Goal: Information Seeking & Learning: Learn about a topic

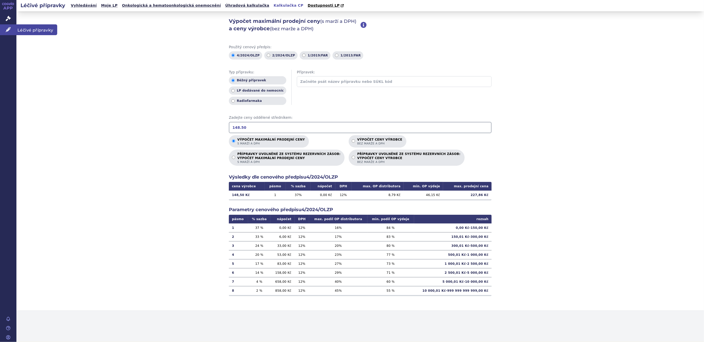
click at [7, 31] on icon at bounding box center [8, 29] width 5 height 5
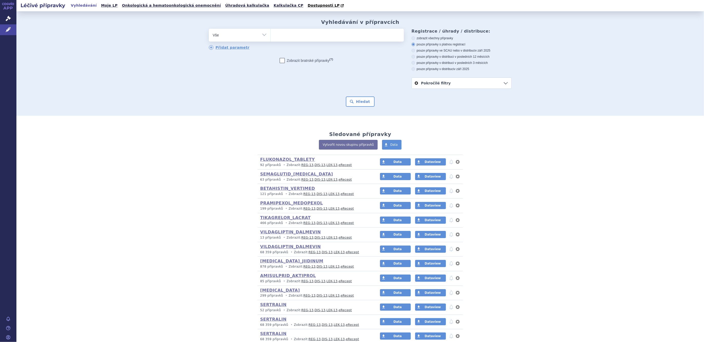
click at [233, 37] on select "Vše Přípravek/SUKL kód MAH VPOIS ATC/Aktivní látka Léková forma Síla" at bounding box center [240, 35] width 62 height 12
select select "filter-atc-group"
click at [209, 29] on select "Vše Přípravek/SUKL kód MAH VPOIS ATC/Aktivní látka Léková forma Síla" at bounding box center [240, 35] width 62 height 12
click at [291, 35] on ul at bounding box center [337, 34] width 133 height 11
click at [271, 35] on select at bounding box center [270, 34] width 0 height 13
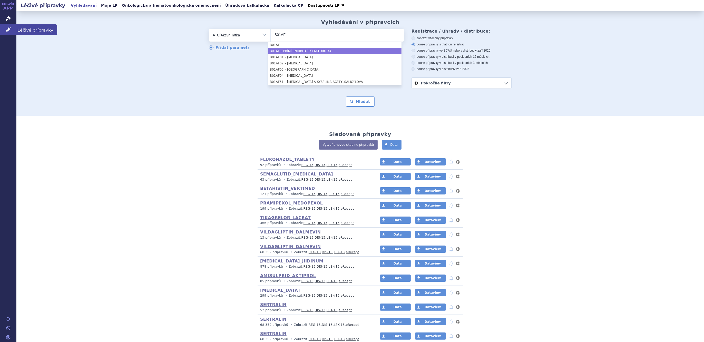
type input "B01AF"
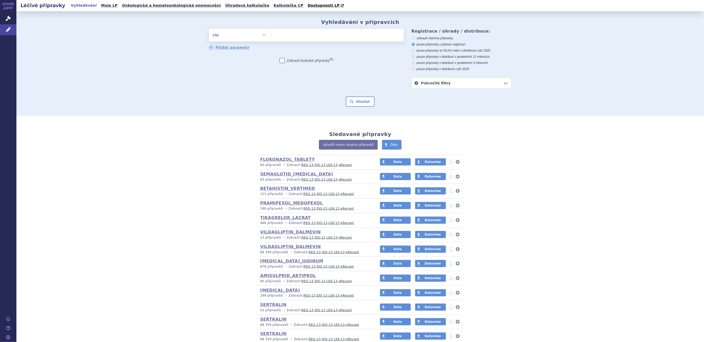
click at [261, 37] on select "Vše Přípravek/SUKL kód MAH VPOIS ATC/Aktivní látka Léková forma Síla" at bounding box center [240, 35] width 62 height 12
select select "filter-atc-group"
click at [209, 29] on select "Vše Přípravek/SUKL kód MAH VPOIS ATC/Aktivní látka Léková forma Síla" at bounding box center [240, 35] width 62 height 12
click at [311, 29] on ul at bounding box center [337, 34] width 133 height 11
click at [271, 29] on select at bounding box center [270, 34] width 0 height 13
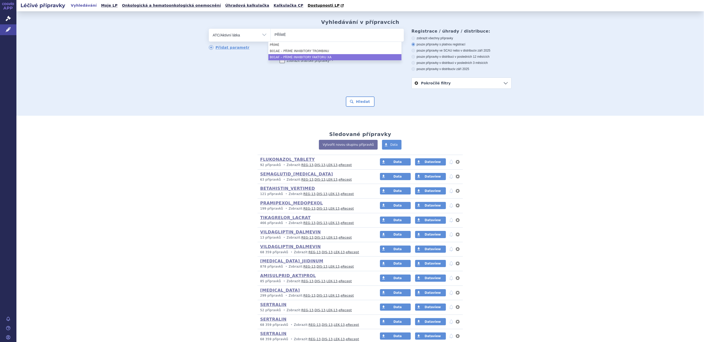
type input "PŘÍMÉ"
select select "B01AF"
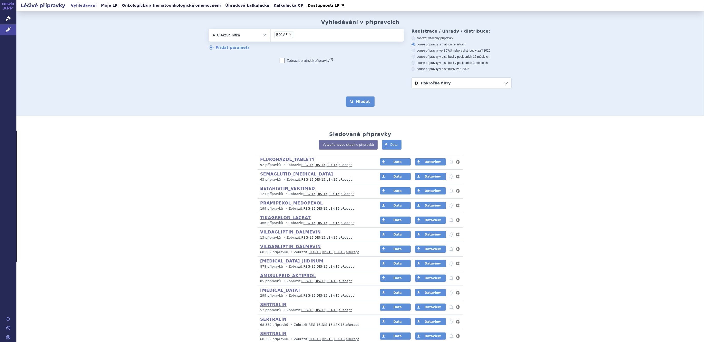
click at [359, 105] on button "Hledat" at bounding box center [360, 101] width 29 height 10
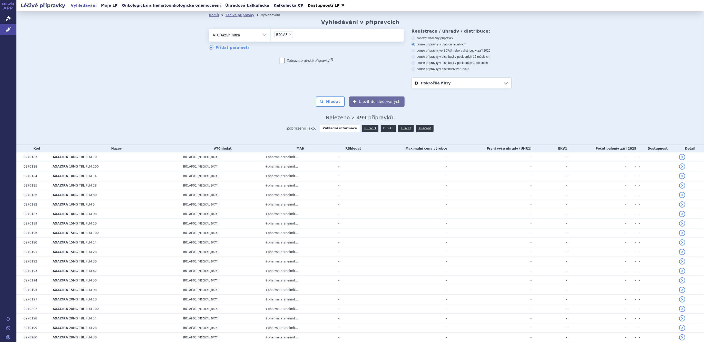
click at [387, 130] on link "DIS-13" at bounding box center [388, 128] width 15 height 7
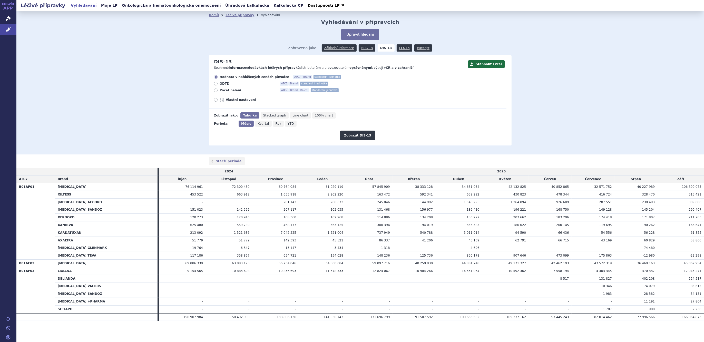
drag, startPoint x: 171, startPoint y: 59, endPoint x: 157, endPoint y: 59, distance: 13.9
click at [171, 59] on div "Domů Léčivé přípravky Vyhledávání Vyhledávání v přípravcích Upravit hledání ods…" at bounding box center [359, 82] width 687 height 143
click at [248, 100] on span "Vlastní nastavení" at bounding box center [254, 100] width 56 height 4
click at [218, 100] on input "Vlastní nastavení" at bounding box center [215, 100] width 3 height 3
radio input "true"
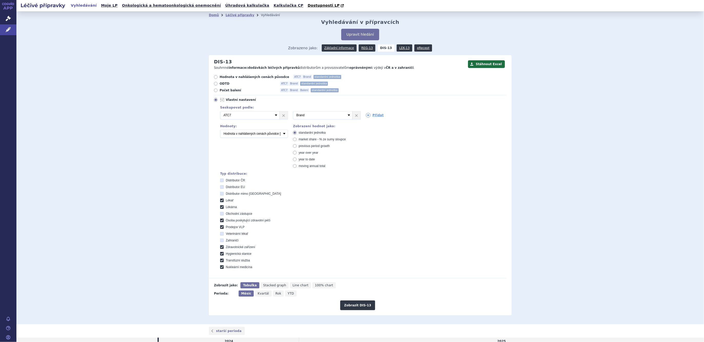
click at [248, 98] on span "Vlastní nastavení" at bounding box center [254, 100] width 56 height 4
click at [218, 99] on input "Vlastní nastavení" at bounding box center [215, 100] width 3 height 3
click at [368, 117] on link "Přidat" at bounding box center [375, 115] width 18 height 5
click at [368, 116] on select "Vyberte groupování ATC3 ATC5 ATC7 Brand Balení SÚKL kód MAH VPOIS Referenční sk…" at bounding box center [396, 115] width 60 height 8
select select "mah"
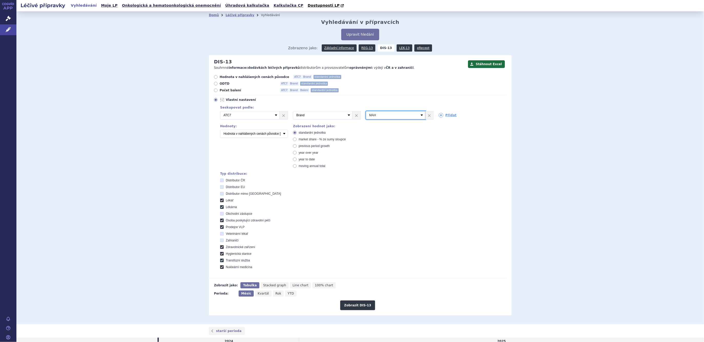
click at [366, 111] on select "Vyberte groupování ATC3 ATC5 ATC7 Brand Balení SÚKL kód MAH VPOIS Referenční sk…" at bounding box center [396, 115] width 60 height 8
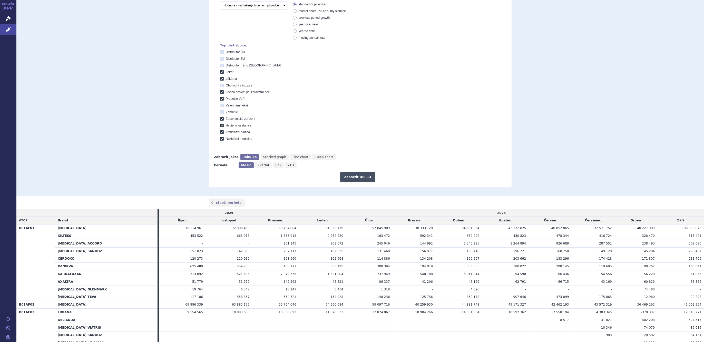
click at [367, 180] on button "Zobrazit DIS-13" at bounding box center [357, 177] width 35 height 10
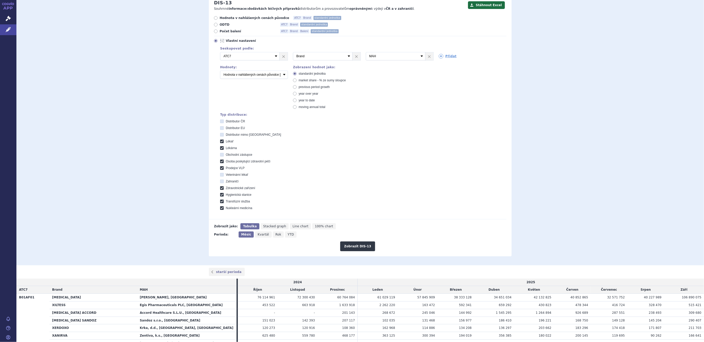
scroll to position [7, 0]
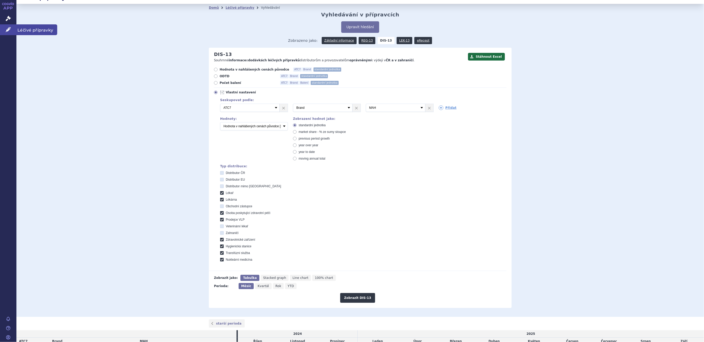
click at [7, 29] on icon at bounding box center [8, 29] width 5 height 5
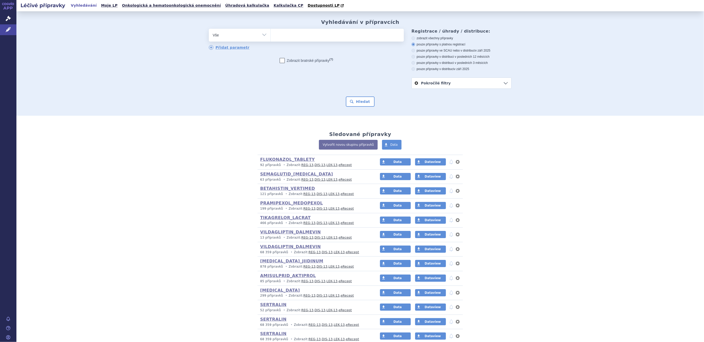
click at [228, 37] on select "Vše Přípravek/SUKL kód MAH VPOIS ATC/Aktivní látka Léková forma Síla" at bounding box center [240, 35] width 62 height 12
select select "filter-atc-group"
click at [209, 29] on select "Vše Přípravek/SUKL kód MAH VPOIS ATC/Aktivní látka Léková forma Síla" at bounding box center [240, 35] width 62 height 12
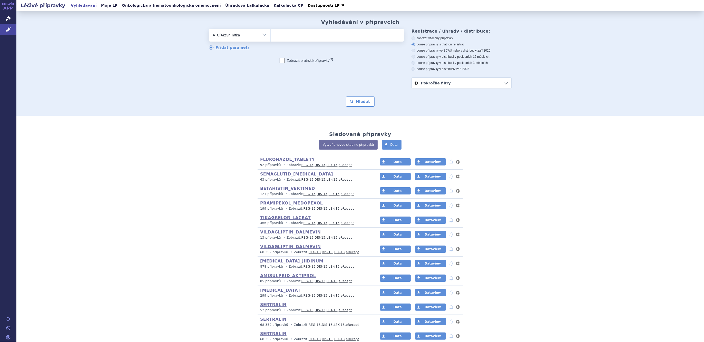
click at [283, 38] on ul at bounding box center [337, 34] width 133 height 11
click at [271, 38] on select at bounding box center [270, 34] width 0 height 13
type input "b01af01"
select select "B01AF01"
click at [362, 101] on button "Hledat" at bounding box center [360, 101] width 29 height 10
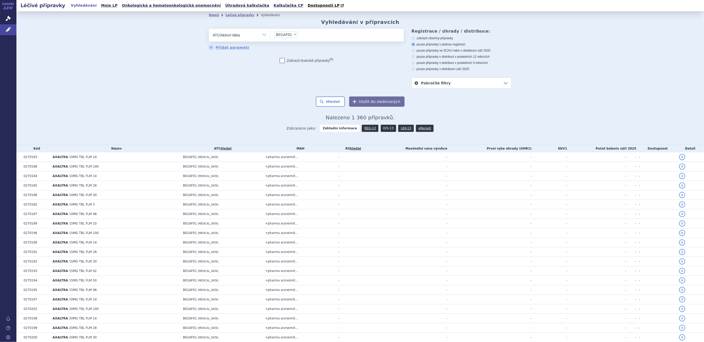
click at [381, 131] on link "DIS-13" at bounding box center [388, 128] width 15 height 7
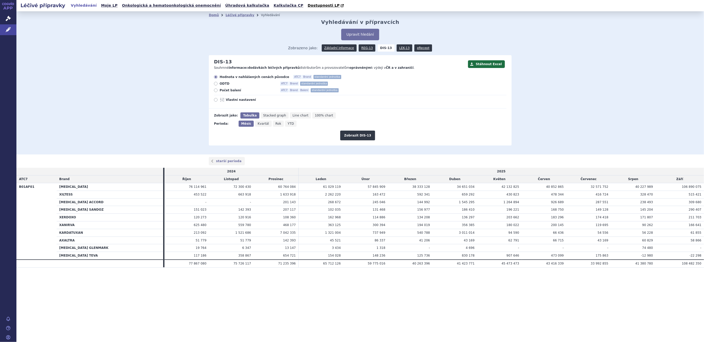
click at [275, 125] on span "Rok" at bounding box center [278, 124] width 6 height 4
click at [273, 124] on input "Rok" at bounding box center [274, 122] width 3 height 3
radio input "true"
click at [348, 135] on button "Zobrazit DIS-13" at bounding box center [357, 136] width 35 height 10
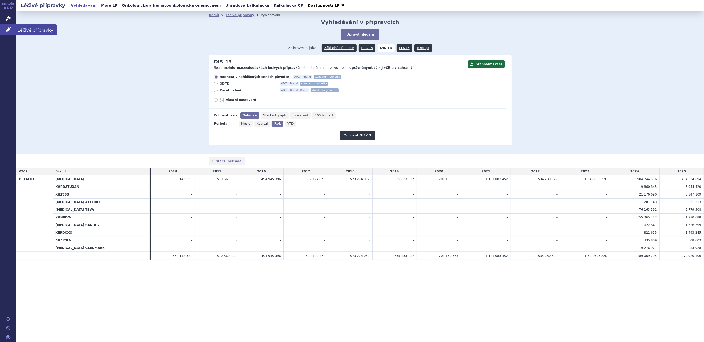
click at [8, 32] on icon at bounding box center [8, 29] width 5 height 5
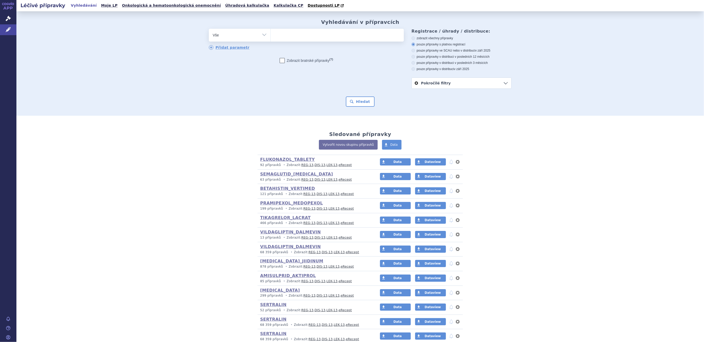
click at [263, 38] on select "Vše Přípravek/SUKL kód MAH VPOIS ATC/Aktivní látka Léková forma Síla" at bounding box center [240, 35] width 62 height 12
select select "filter-atc-group"
click at [209, 29] on select "Vše Přípravek/SUKL kód MAH VPOIS ATC/Aktivní látka Léková forma Síla" at bounding box center [240, 35] width 62 height 12
click at [282, 37] on ul at bounding box center [337, 34] width 133 height 11
click at [271, 37] on select at bounding box center [270, 34] width 0 height 13
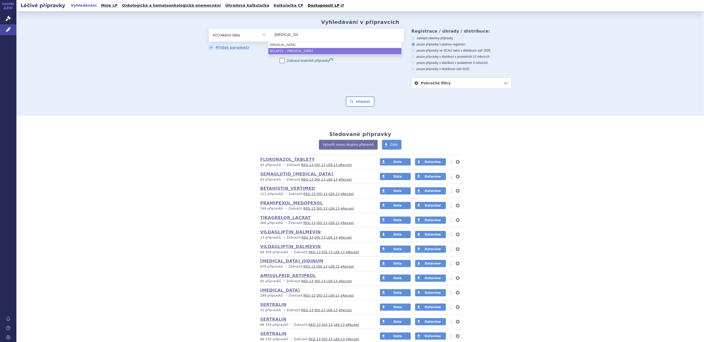
type input "apixaban"
select select "B01AF02"
click at [353, 104] on button "Hledat" at bounding box center [360, 101] width 29 height 10
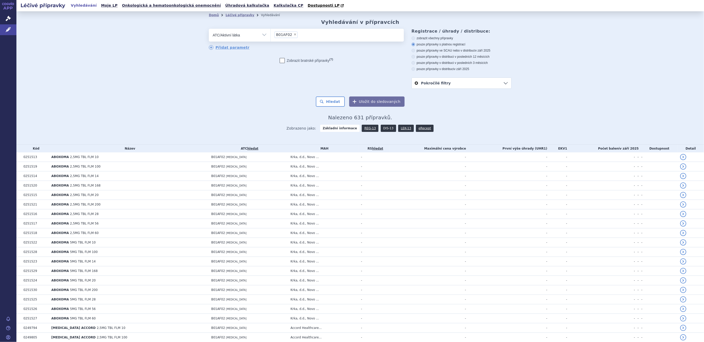
click at [381, 127] on link "DIS-13" at bounding box center [388, 128] width 15 height 7
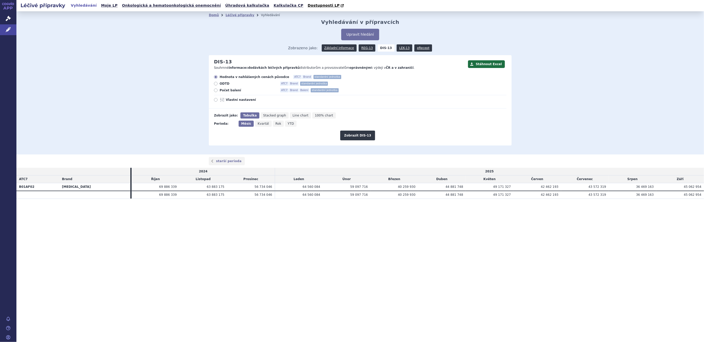
click at [275, 127] on div "Zobrazit DIS-13" at bounding box center [358, 134] width 298 height 14
click at [275, 125] on span "Rok" at bounding box center [278, 124] width 6 height 4
click at [274, 124] on input "Rok" at bounding box center [274, 122] width 3 height 3
radio input "true"
click at [351, 136] on button "Zobrazit DIS-13" at bounding box center [357, 136] width 35 height 10
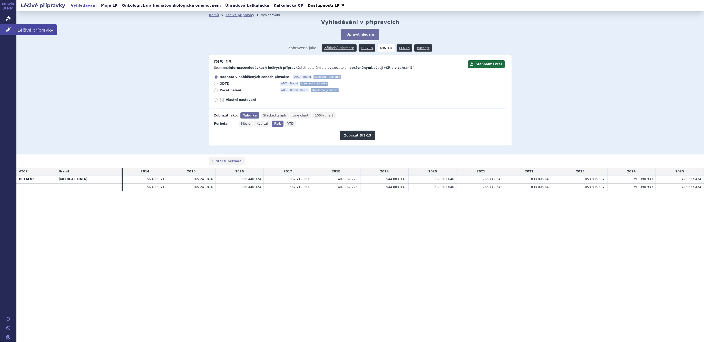
click at [8, 28] on icon at bounding box center [8, 29] width 5 height 5
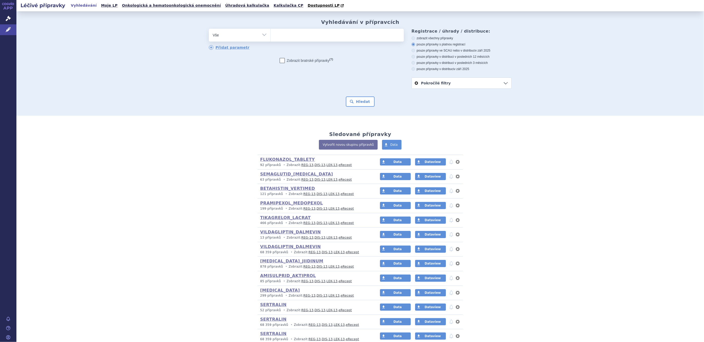
click at [221, 40] on select "Vše Přípravek/SUKL kód MAH VPOIS ATC/Aktivní látka Léková forma Síla" at bounding box center [240, 35] width 62 height 12
select select "filter-atc-group"
click at [209, 29] on select "Vše Přípravek/SUKL kód MAH VPOIS ATC/Aktivní látka Léková forma Síla" at bounding box center [240, 35] width 62 height 12
click at [294, 42] on div "odstranit Vše Přípravek/SUKL kód MAH VPOIS ATC/Aktivní látka" at bounding box center [306, 40] width 195 height 22
click at [292, 36] on ul at bounding box center [337, 34] width 133 height 11
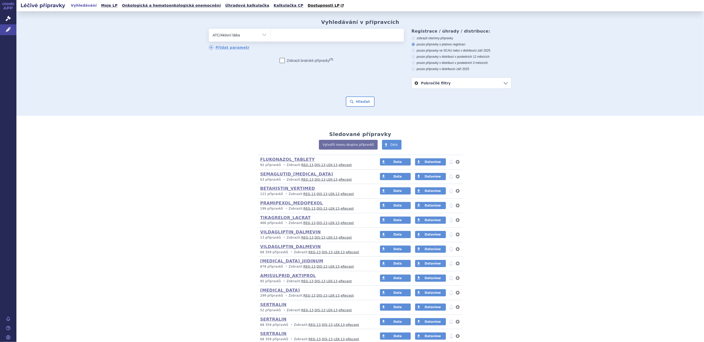
click at [271, 36] on select at bounding box center [270, 34] width 0 height 13
type input "edoxaban"
select select "B01AF03"
click at [361, 103] on button "Hledat" at bounding box center [360, 101] width 29 height 10
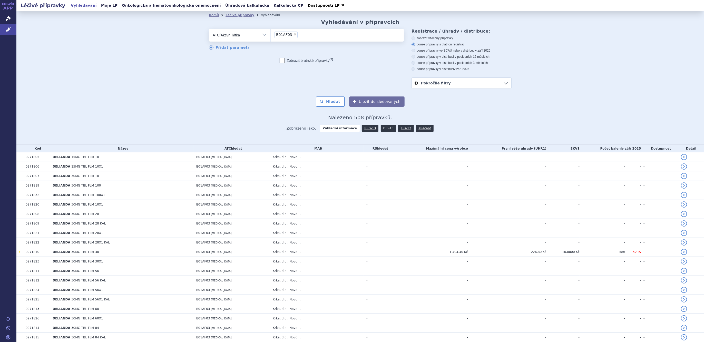
click at [382, 129] on link "DIS-13" at bounding box center [388, 128] width 15 height 7
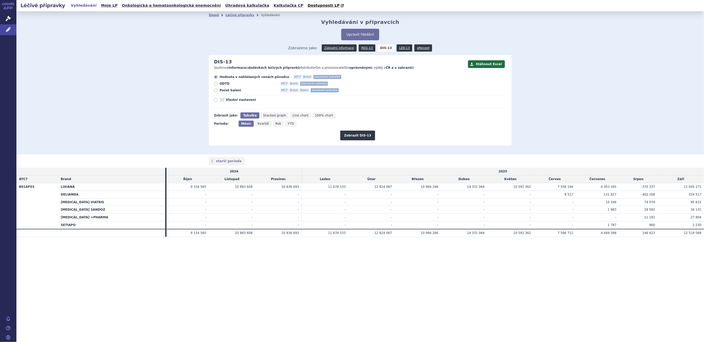
click at [277, 126] on icon "Rok" at bounding box center [278, 124] width 11 height 6
click at [276, 124] on input "Rok" at bounding box center [274, 122] width 3 height 3
radio input "true"
click at [344, 138] on button "Zobrazit DIS-13" at bounding box center [357, 136] width 35 height 10
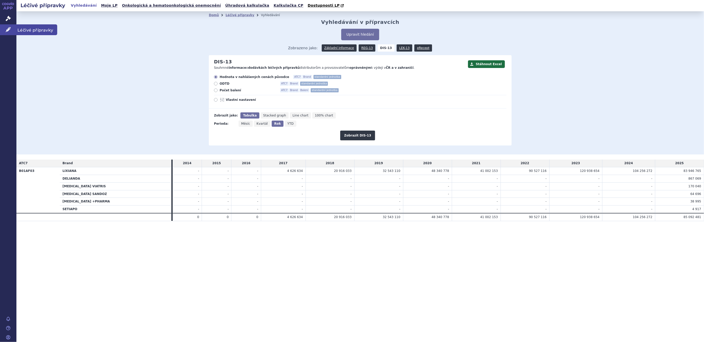
click at [7, 32] on icon at bounding box center [8, 29] width 5 height 5
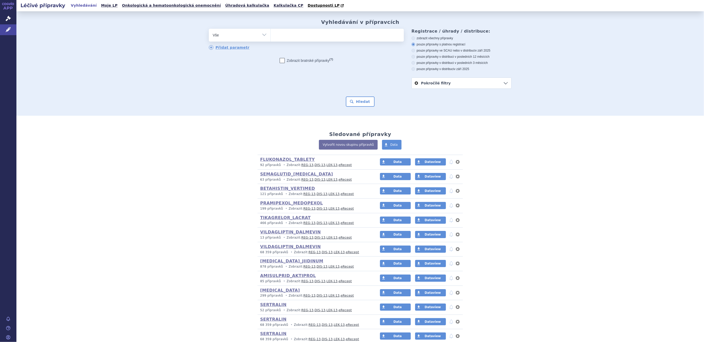
click at [223, 35] on select "Vše Přípravek/SUKL kód MAH VPOIS ATC/Aktivní látka Léková forma Síla" at bounding box center [240, 35] width 62 height 12
select select "filter-atc-group"
click at [209, 29] on select "Vše Přípravek/SUKL kód MAH VPOIS ATC/Aktivní látka Léková forma Síla" at bounding box center [240, 35] width 62 height 12
click at [280, 34] on ul at bounding box center [337, 34] width 133 height 11
click at [271, 34] on select at bounding box center [270, 34] width 0 height 13
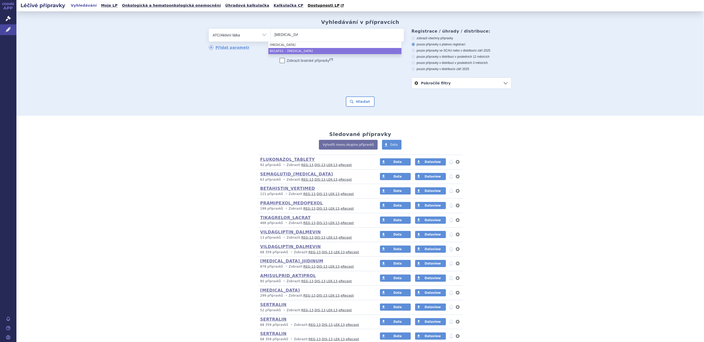
type input "apixaban"
select select "B01AF02"
click at [354, 105] on button "Hledat" at bounding box center [360, 101] width 29 height 10
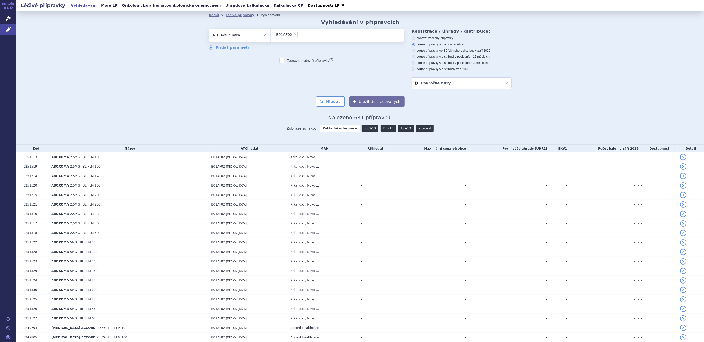
click at [382, 130] on link "DIS-13" at bounding box center [388, 128] width 15 height 7
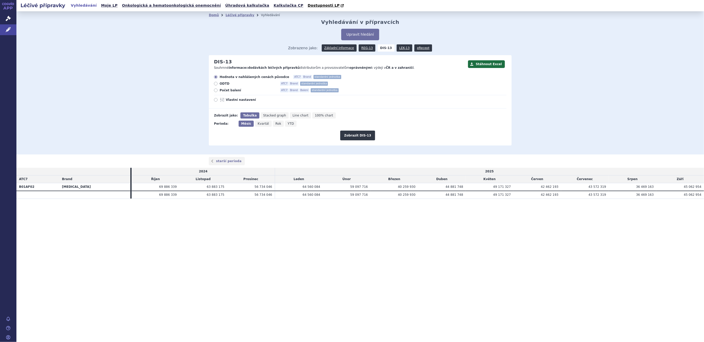
click at [277, 124] on icon "Rok" at bounding box center [278, 124] width 11 height 6
click at [276, 124] on input "Rok" at bounding box center [274, 122] width 3 height 3
radio input "true"
click at [345, 137] on button "Zobrazit DIS-13" at bounding box center [357, 136] width 35 height 10
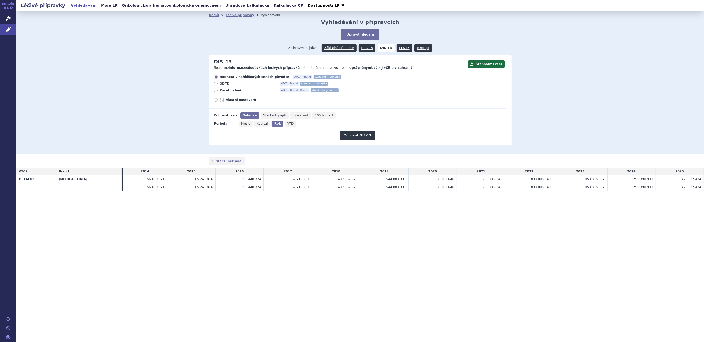
click at [231, 91] on span "Počet balení" at bounding box center [248, 90] width 56 height 4
click at [218, 91] on input "Počet balení ATC7 Brand Balení standardní jednotka" at bounding box center [215, 90] width 3 height 3
radio input "true"
click at [229, 100] on span "Vlastní nastavení" at bounding box center [254, 100] width 56 height 4
click at [218, 100] on input "Vlastní nastavení" at bounding box center [215, 100] width 3 height 3
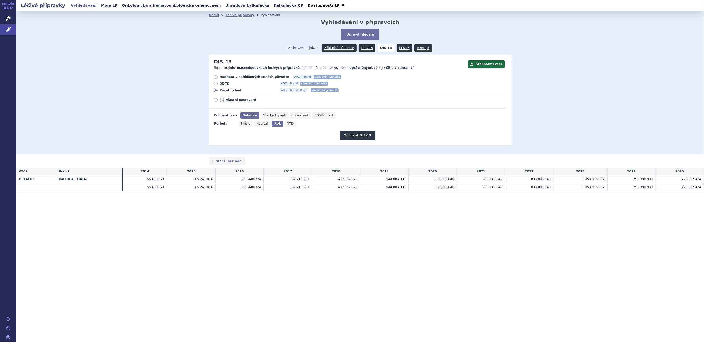
radio input "true"
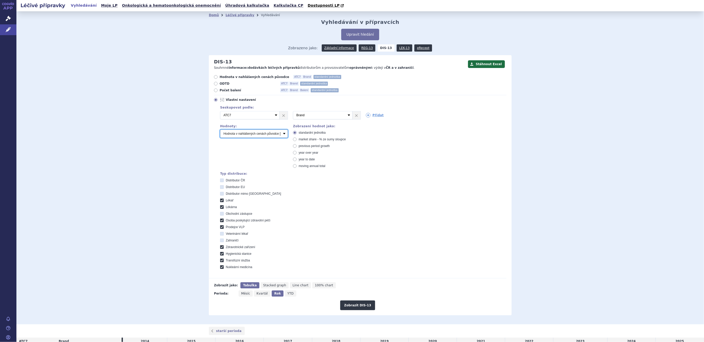
click at [235, 134] on select "Počet balení Hodnota v nahlášených cenách původce [DIS-13] Hodnota v maximálníc…" at bounding box center [254, 134] width 68 height 8
select select "packages"
click at [220, 130] on select "Počet balení Hodnota v nahlášených cenách původce [DIS-13] Hodnota v maximálníc…" at bounding box center [254, 134] width 68 height 8
click at [359, 304] on button "Zobrazit DIS-13" at bounding box center [357, 305] width 35 height 10
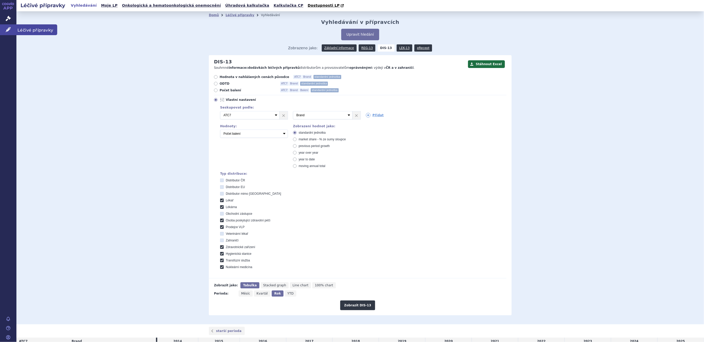
click at [6, 32] on icon at bounding box center [8, 29] width 5 height 5
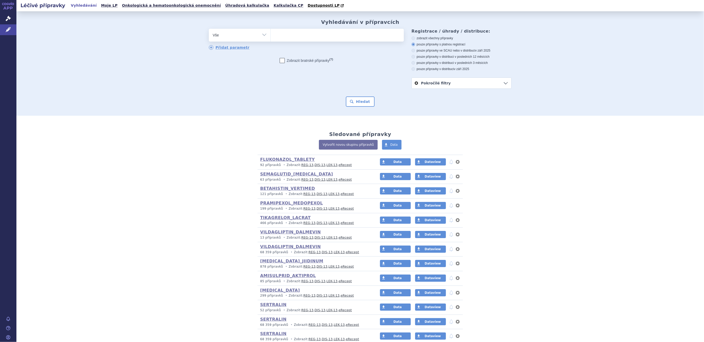
click at [226, 38] on select "Vše Přípravek/SUKL kód MAH VPOIS ATC/Aktivní látka Léková forma Síla" at bounding box center [240, 35] width 62 height 12
select select "filter-atc-group"
click at [209, 29] on select "Vše Přípravek/SUKL kód MAH VPOIS ATC/Aktivní látka Léková forma Síla" at bounding box center [240, 35] width 62 height 12
click at [292, 37] on ul at bounding box center [337, 34] width 133 height 11
click at [271, 37] on select at bounding box center [270, 34] width 0 height 13
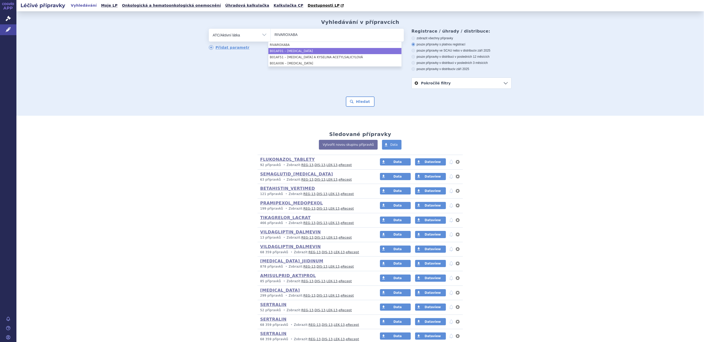
type input "RIVAROXABA"
drag, startPoint x: 293, startPoint y: 50, endPoint x: 294, endPoint y: 55, distance: 4.8
select select "B01AF01"
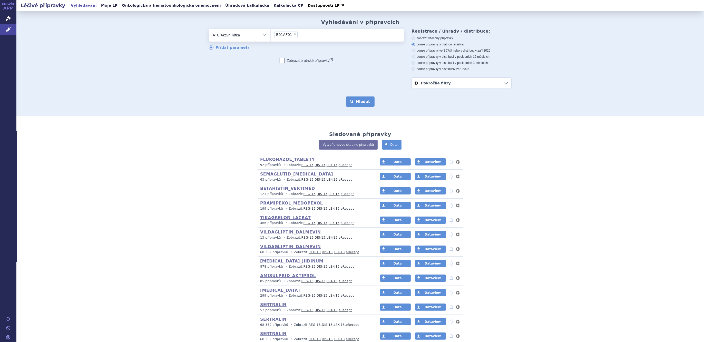
click at [357, 105] on button "Hledat" at bounding box center [360, 101] width 29 height 10
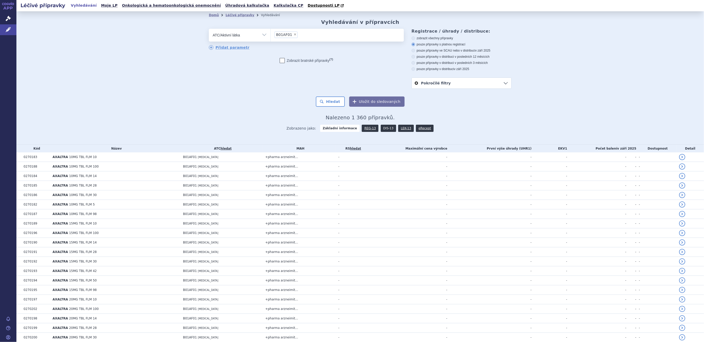
click at [384, 128] on link "DIS-13" at bounding box center [388, 128] width 15 height 7
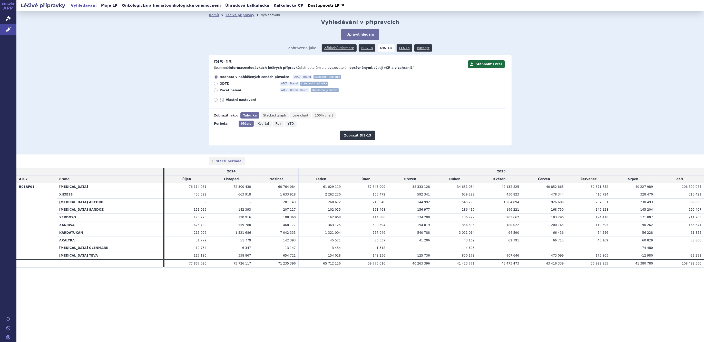
click at [276, 122] on span "Rok" at bounding box center [278, 124] width 6 height 4
click at [276, 122] on input "Rok" at bounding box center [274, 122] width 3 height 3
radio input "true"
click at [362, 139] on button "Zobrazit DIS-13" at bounding box center [357, 136] width 35 height 10
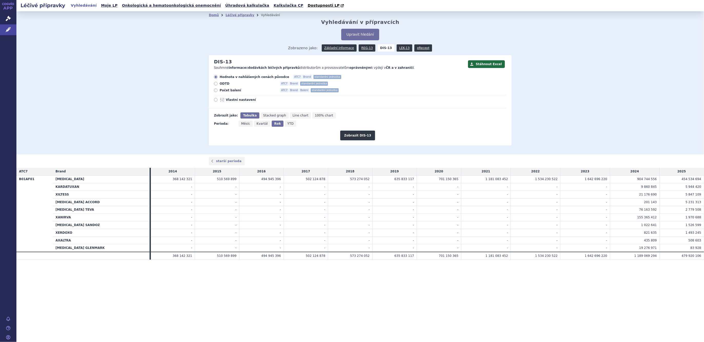
click at [218, 101] on label "Vlastní nastavení" at bounding box center [360, 100] width 292 height 4
click at [218, 101] on input "Vlastní nastavení" at bounding box center [215, 100] width 3 height 3
radio input "true"
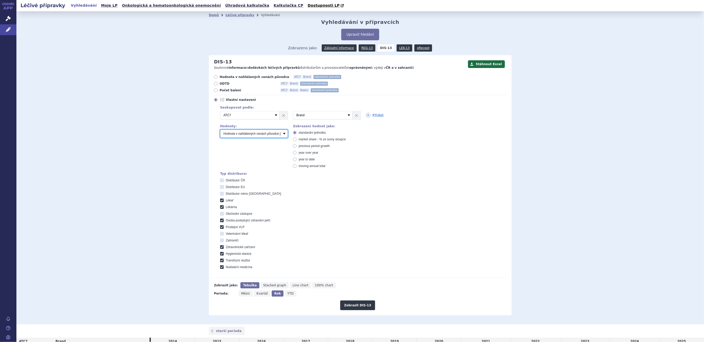
click at [246, 135] on select "Počet balení Hodnota v nahlášených cenách původce [DIS-13] Hodnota v maximálníc…" at bounding box center [254, 134] width 68 height 8
select select "packages"
click at [220, 130] on select "Počet balení Hodnota v nahlášených cenách původce [DIS-13] Hodnota v maximálníc…" at bounding box center [254, 134] width 68 height 8
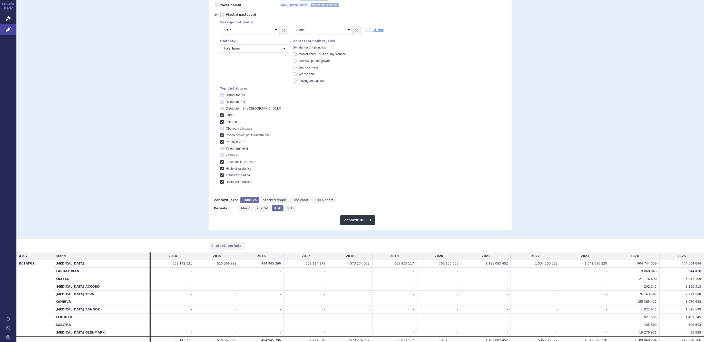
scroll to position [107, 0]
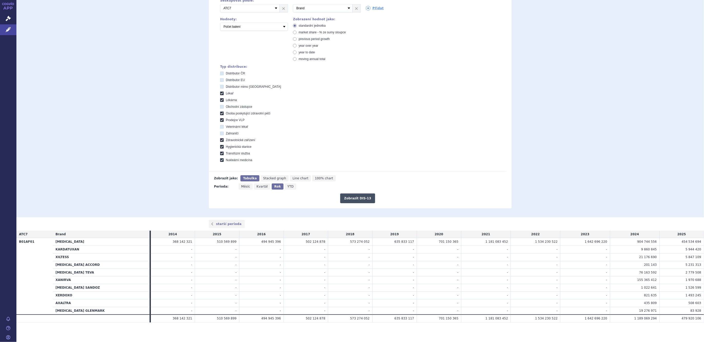
click at [347, 196] on button "Zobrazit DIS-13" at bounding box center [357, 198] width 35 height 10
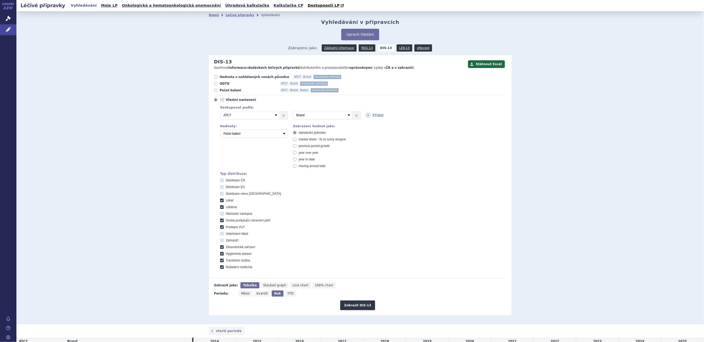
scroll to position [107, 0]
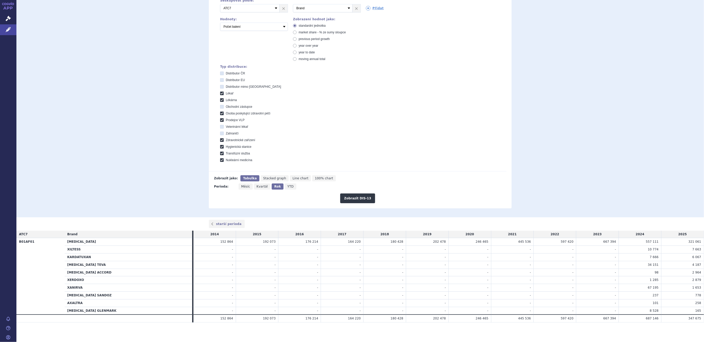
click at [111, 128] on div "Domů Léčivé přípravky Vyhledávání Vyhledávání v přípravcích Upravit hledání ods…" at bounding box center [359, 60] width 687 height 313
click at [463, 133] on label "Zahraničí" at bounding box center [363, 133] width 286 height 4
click at [224, 133] on input "Zahraničí" at bounding box center [222, 133] width 3 height 3
checkbox input "true"
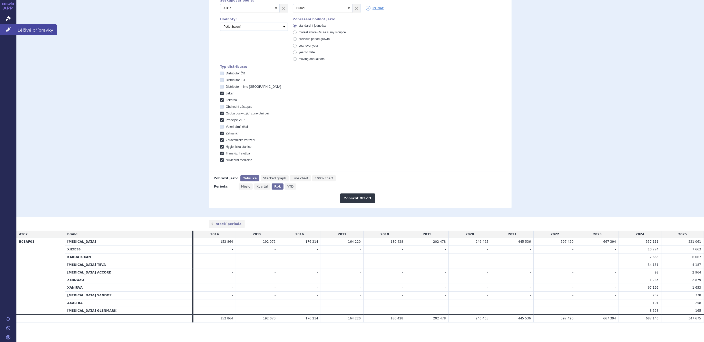
click at [6, 28] on icon at bounding box center [8, 29] width 5 height 5
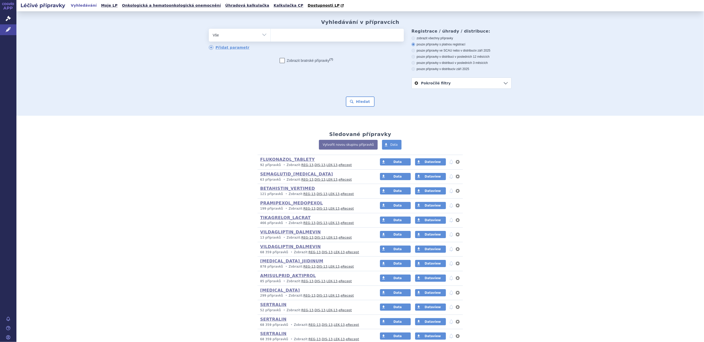
click at [238, 39] on select "Vše Přípravek/SUKL kód MAH VPOIS ATC/Aktivní látka Léková forma Síla" at bounding box center [240, 35] width 62 height 12
select select "filter-vpois-company"
click at [209, 29] on select "Vše Přípravek/SUKL kód MAH VPOIS ATC/Aktivní látka Léková forma Síla" at bounding box center [240, 35] width 62 height 12
click at [280, 34] on ul at bounding box center [337, 34] width 133 height 11
click at [271, 34] on select at bounding box center [270, 34] width 0 height 13
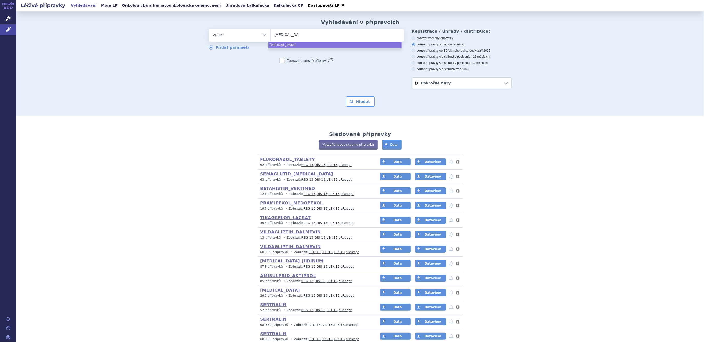
type input "APIXABAN"
select select "APIXABAN"
click at [344, 102] on div "Hledat" at bounding box center [360, 101] width 303 height 10
click at [241, 38] on select "Vše Přípravek/SUKL kód MAH VPOIS ATC/Aktivní látka Léková forma Síla" at bounding box center [240, 35] width 62 height 12
select select "filter-atc-group"
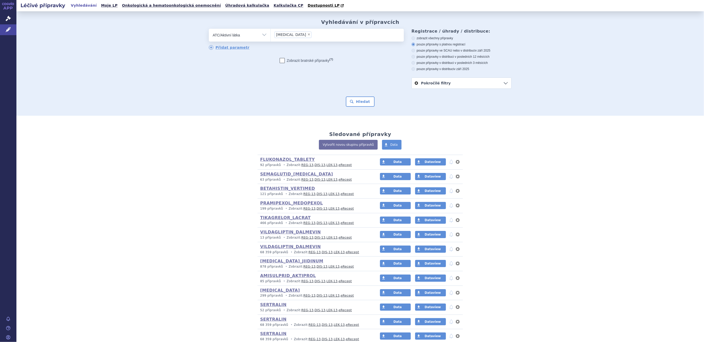
click at [209, 29] on select "Vše Přípravek/SUKL kód MAH VPOIS ATC/Aktivní látka Léková forma Síla" at bounding box center [240, 35] width 62 height 12
click at [289, 40] on span at bounding box center [337, 35] width 133 height 13
click at [271, 40] on select at bounding box center [270, 34] width 0 height 13
type input "APIXABAN"
select select "APIXABAN"
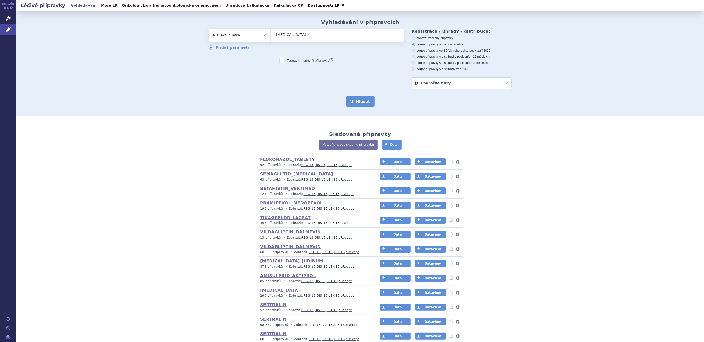
click at [352, 102] on button "Hledat" at bounding box center [360, 101] width 29 height 10
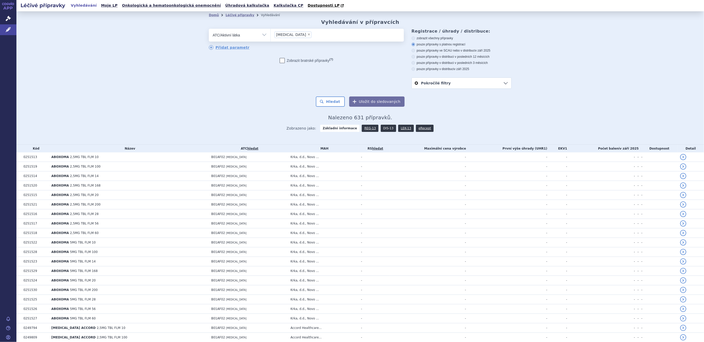
click at [381, 127] on link "DIS-13" at bounding box center [388, 128] width 15 height 7
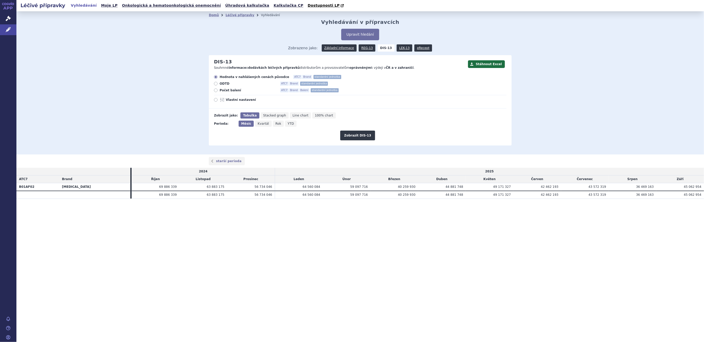
click at [277, 125] on icon "Rok" at bounding box center [278, 124] width 11 height 6
click at [276, 124] on input "Rok" at bounding box center [274, 122] width 3 height 3
radio input "true"
click at [221, 102] on icon at bounding box center [223, 100] width 6 height 4
click at [218, 102] on input "Vlastní nastavení" at bounding box center [215, 100] width 3 height 3
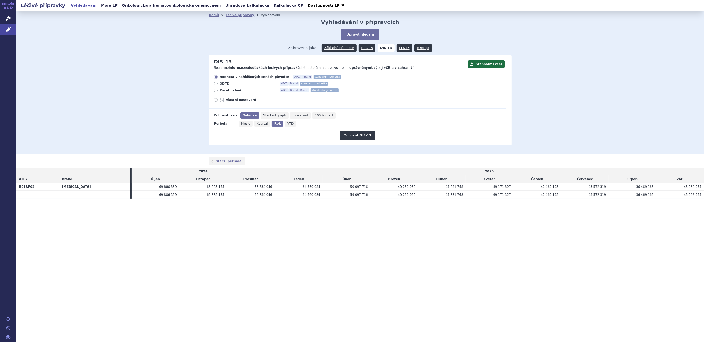
radio input "true"
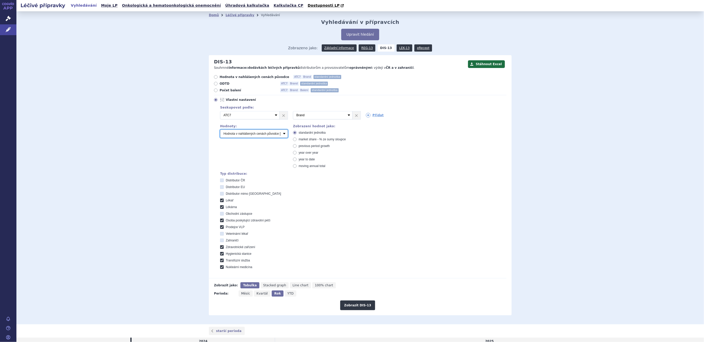
click at [238, 133] on select "Počet balení Hodnota v nahlášených cenách původce [DIS-13] Hodnota v maximálníc…" at bounding box center [254, 134] width 68 height 8
select select "packages"
click at [220, 130] on select "Počet balení Hodnota v nahlášených cenách původce [DIS-13] Hodnota v maximálníc…" at bounding box center [254, 134] width 68 height 8
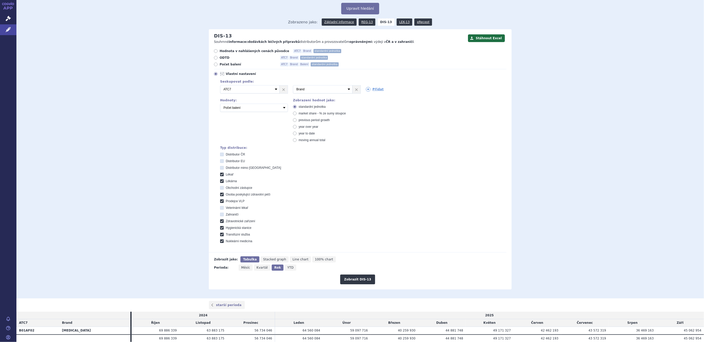
scroll to position [47, 0]
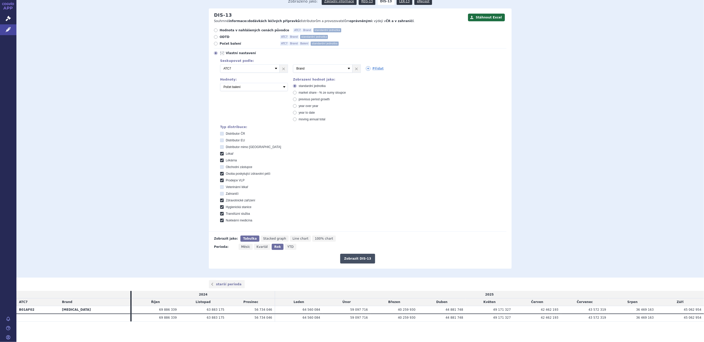
click at [364, 257] on button "Zobrazit DIS-13" at bounding box center [357, 259] width 35 height 10
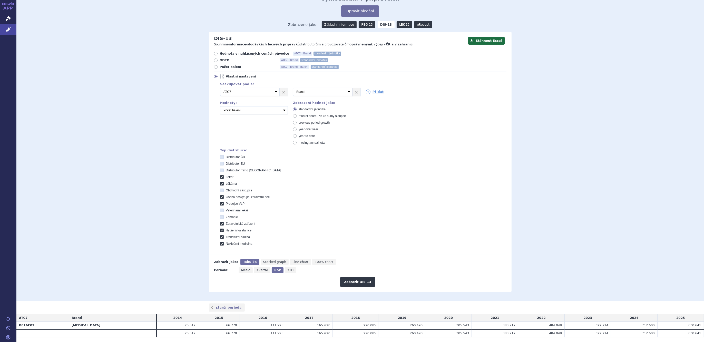
scroll to position [39, 0]
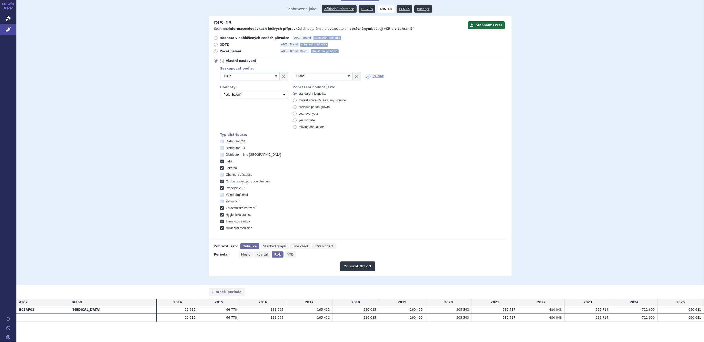
click at [688, 113] on div "Domů Léčivé přípravky Vyhledávání Vyhledávání v přípravcích Upravit hledání ods…" at bounding box center [359, 128] width 687 height 313
click at [4, 29] on link "Léčivé přípravky" at bounding box center [8, 29] width 16 height 11
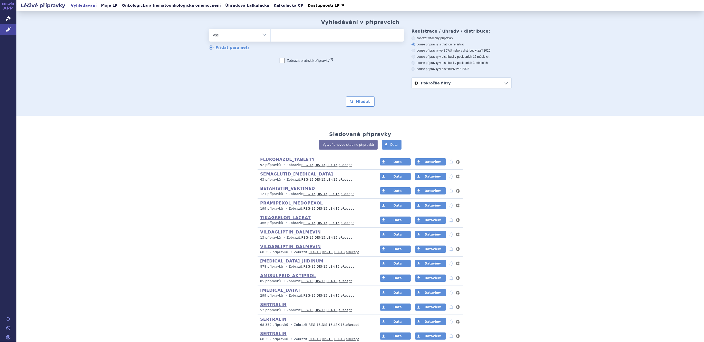
click at [223, 34] on select "Vše Přípravek/SUKL kód MAH VPOIS ATC/Aktivní látka Léková forma Síla" at bounding box center [240, 35] width 62 height 12
select select "filter-atc-group"
click at [209, 29] on select "Vše Přípravek/SUKL kód MAH VPOIS ATC/Aktivní látka Léková forma Síla" at bounding box center [240, 35] width 62 height 12
click at [295, 34] on ul at bounding box center [337, 34] width 133 height 11
click at [271, 34] on select at bounding box center [270, 34] width 0 height 13
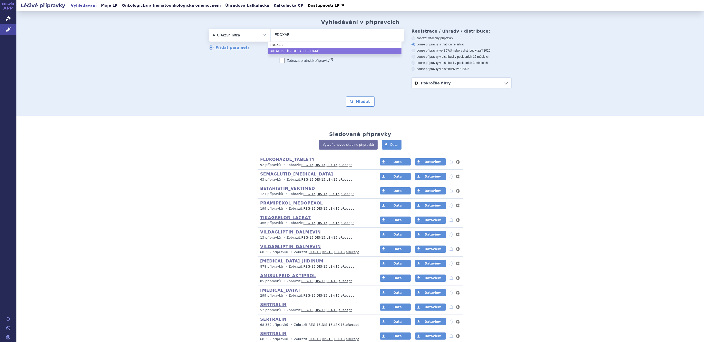
type input "EDOXAB"
select select "B01AF03"
click at [361, 102] on button "Hledat" at bounding box center [360, 101] width 29 height 10
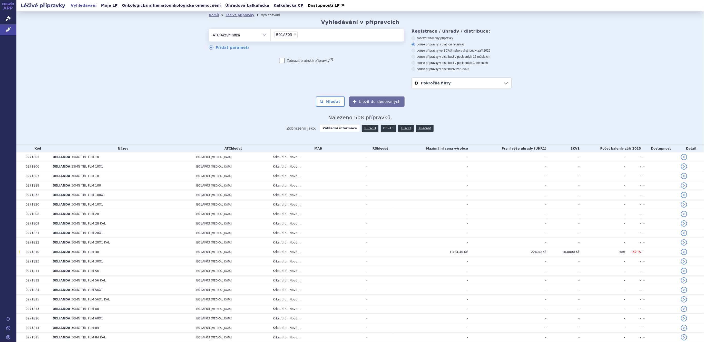
click at [386, 130] on link "DIS-13" at bounding box center [388, 128] width 15 height 7
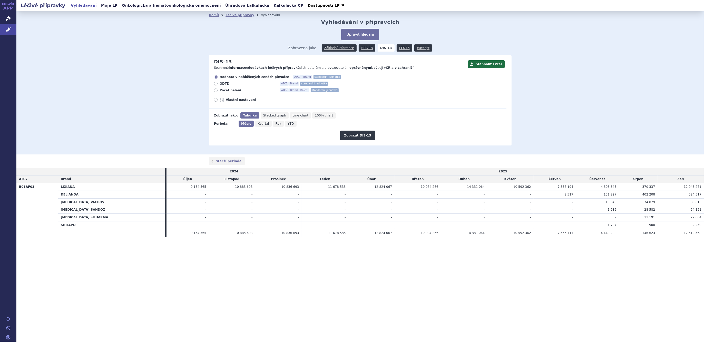
click at [276, 125] on span "Rok" at bounding box center [278, 124] width 6 height 4
click at [276, 124] on input "Rok" at bounding box center [274, 122] width 3 height 3
radio input "true"
click at [217, 100] on icon at bounding box center [216, 100] width 4 height 4
click at [217, 100] on input "Vlastní nastavení" at bounding box center [215, 100] width 3 height 3
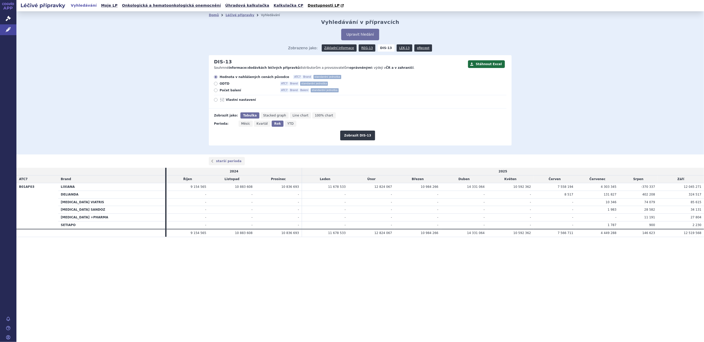
radio input "true"
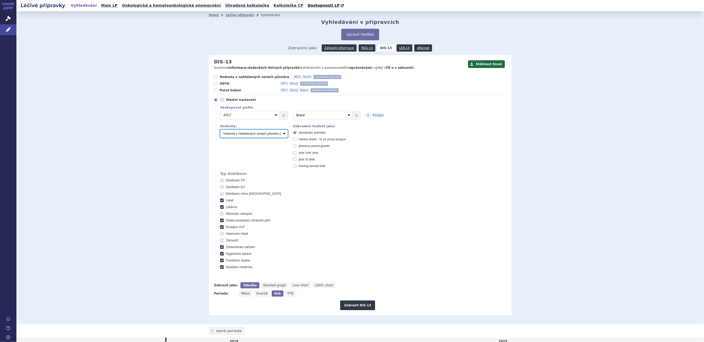
click at [237, 134] on select "Počet balení Hodnota v nahlášených cenách původce [DIS-13] Hodnota v maximálníc…" at bounding box center [254, 134] width 68 height 8
select select "packages"
click at [220, 130] on select "Počet balení Hodnota v nahlášených cenách původce [DIS-13] Hodnota v maximálníc…" at bounding box center [254, 134] width 68 height 8
click at [354, 302] on button "Zobrazit DIS-13" at bounding box center [357, 305] width 35 height 10
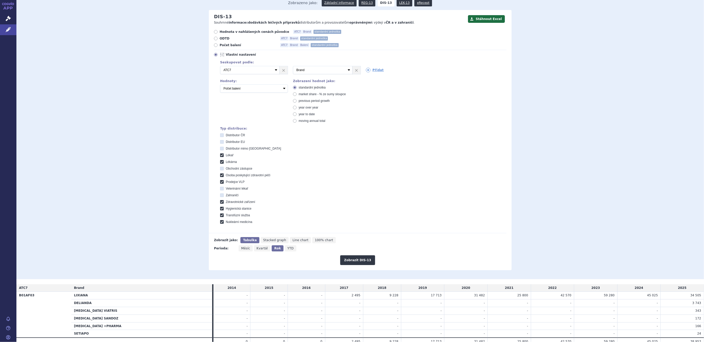
scroll to position [68, 0]
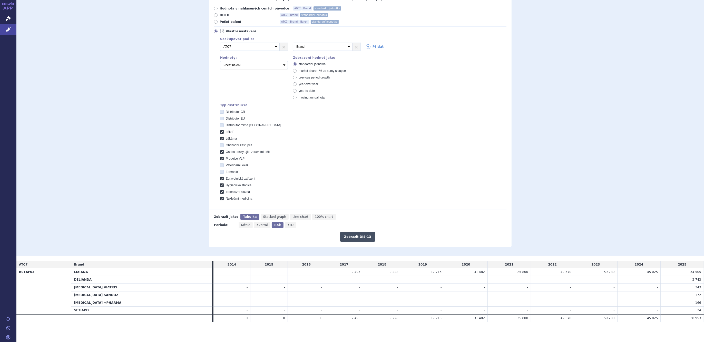
click at [347, 240] on button "Zobrazit DIS-13" at bounding box center [357, 237] width 35 height 10
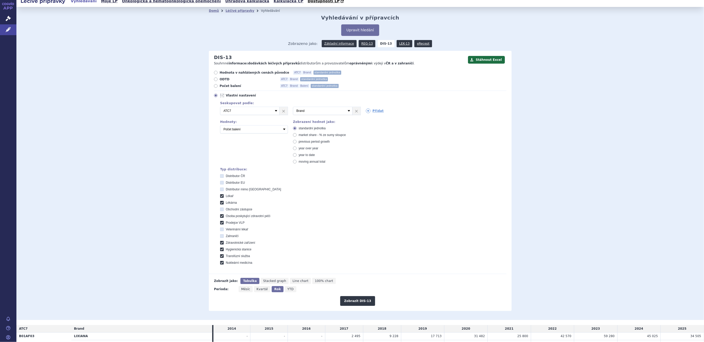
scroll to position [68, 0]
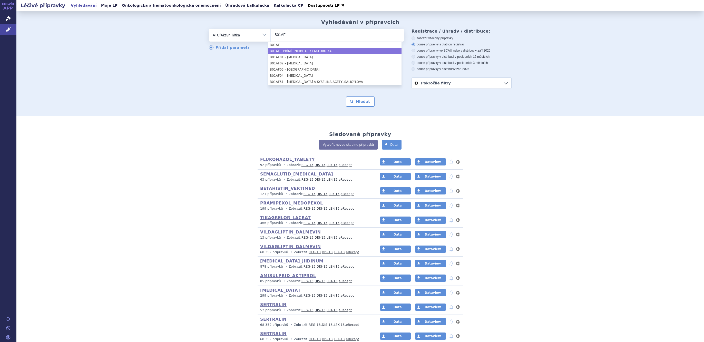
select select "filter-atc-group"
drag, startPoint x: 288, startPoint y: 37, endPoint x: 246, endPoint y: 32, distance: 42.9
click at [246, 32] on div "odstranit Vše Přípravek/SUKL kód MAH VPOIS ATC/Aktivní látka" at bounding box center [306, 35] width 195 height 13
drag, startPoint x: 285, startPoint y: 35, endPoint x: 263, endPoint y: 34, distance: 22.6
click at [263, 34] on div "odstranit Vše Přípravek/SUKL kód MAH VPOIS ATC/Aktivní látka" at bounding box center [306, 35] width 195 height 13
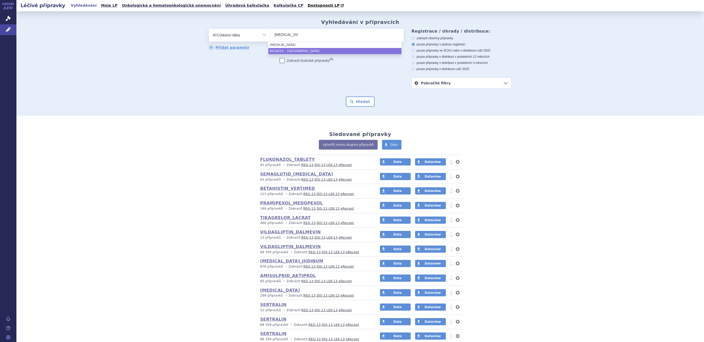
type input "[MEDICAL_DATA]"
select select "B01AF03"
click at [335, 54] on div "odstranit Vše Přípravek/SUKL kód MAH VPOIS ATC/Aktivní látka" at bounding box center [306, 50] width 195 height 42
click at [352, 104] on button "Hledat" at bounding box center [360, 101] width 29 height 10
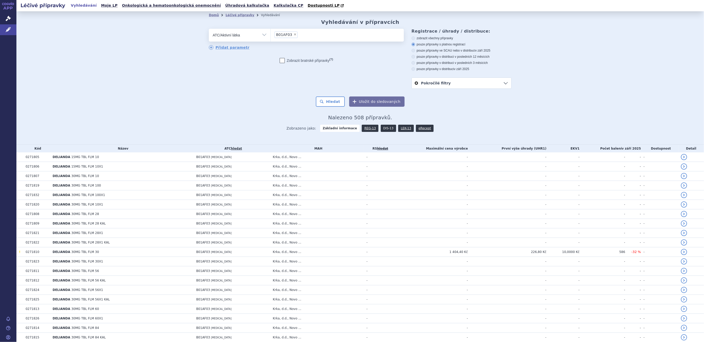
click at [385, 128] on link "DIS-13" at bounding box center [388, 128] width 15 height 7
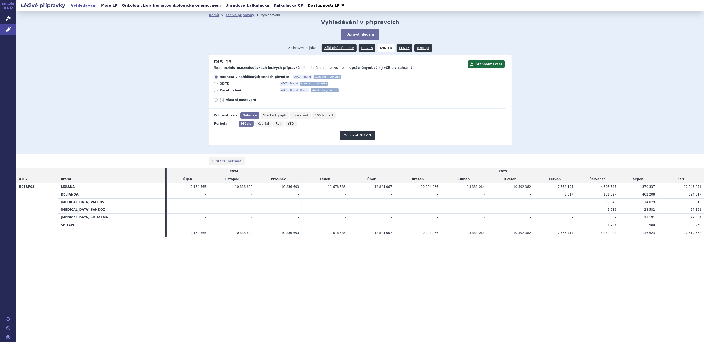
click at [274, 126] on icon "Rok" at bounding box center [278, 124] width 11 height 6
click at [274, 124] on input "Rok" at bounding box center [274, 122] width 3 height 3
radio input "true"
click at [227, 97] on div "Hodnota v nahlášených cenách původce ATC7 Brand standardní jednotka ODTD ATC7 B…" at bounding box center [358, 92] width 298 height 34
click at [227, 100] on span "Vlastní nastavení" at bounding box center [254, 100] width 56 height 4
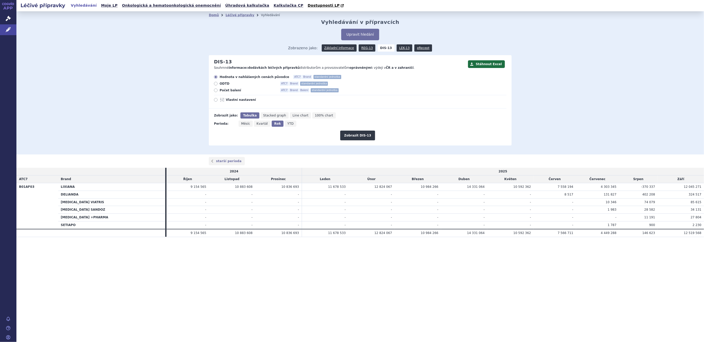
click at [218, 100] on input "Vlastní nastavení" at bounding box center [215, 100] width 3 height 3
radio input "true"
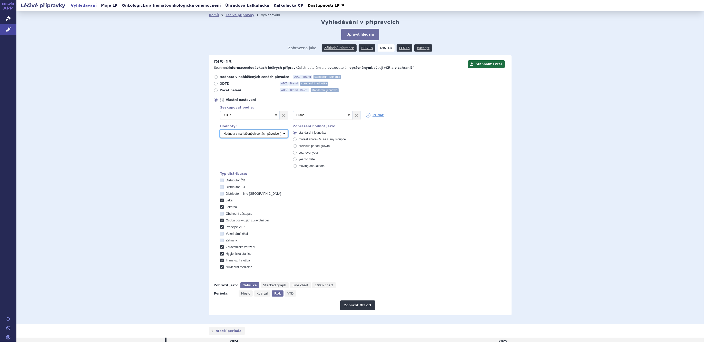
click at [239, 132] on select "Počet balení Hodnota v nahlášených cenách původce [DIS-13] Hodnota v maximálníc…" at bounding box center [254, 134] width 68 height 8
select select "packages"
click at [220, 130] on select "Počet balení Hodnota v nahlášených cenách původce [DIS-13] Hodnota v maximálníc…" at bounding box center [254, 134] width 68 height 8
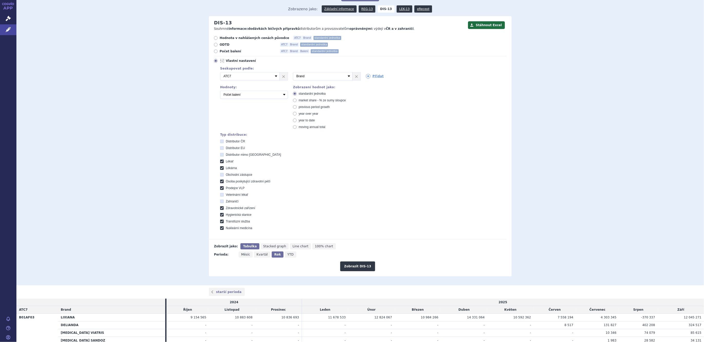
scroll to position [84, 0]
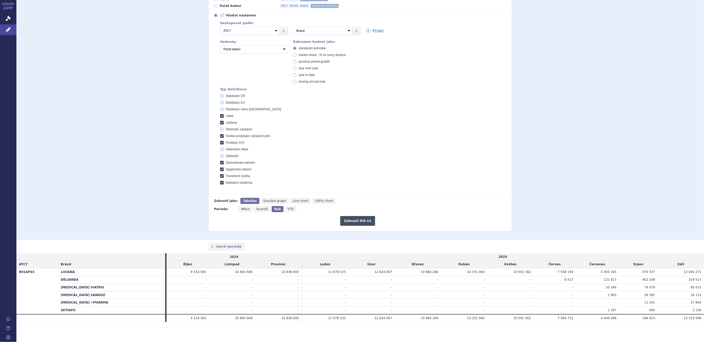
click at [352, 222] on button "Zobrazit DIS-13" at bounding box center [357, 221] width 35 height 10
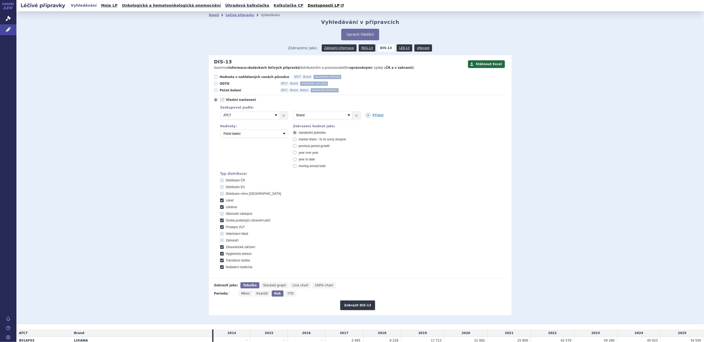
click at [223, 93] on div "Hodnota v nahlášených cenách původce ATC7 Brand standardní jednotka ODTD ATC7 B…" at bounding box center [358, 176] width 298 height 203
click at [223, 92] on span "Počet balení" at bounding box center [248, 90] width 56 height 4
click at [218, 92] on input "Počet balení ATC7 Brand Balení standardní jednotka" at bounding box center [215, 90] width 3 height 3
radio input "true"
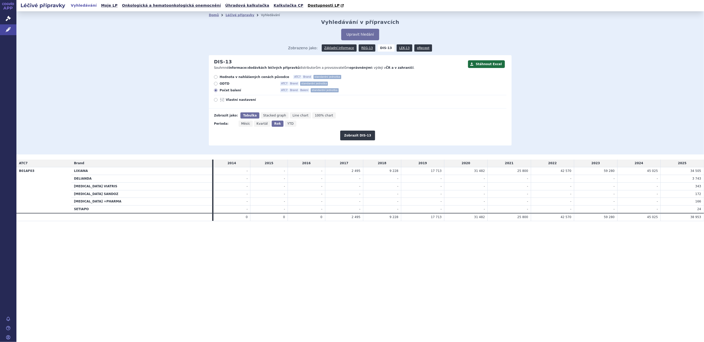
click at [221, 77] on span "Hodnota v nahlášených cenách původce" at bounding box center [255, 77] width 70 height 4
click at [218, 77] on input "Hodnota v nahlášených cenách původce ATC7 Brand standardní jednotka" at bounding box center [215, 77] width 3 height 3
radio input "true"
click at [352, 135] on button "Zobrazit DIS-13" at bounding box center [357, 136] width 35 height 10
